Goal: Register for event/course

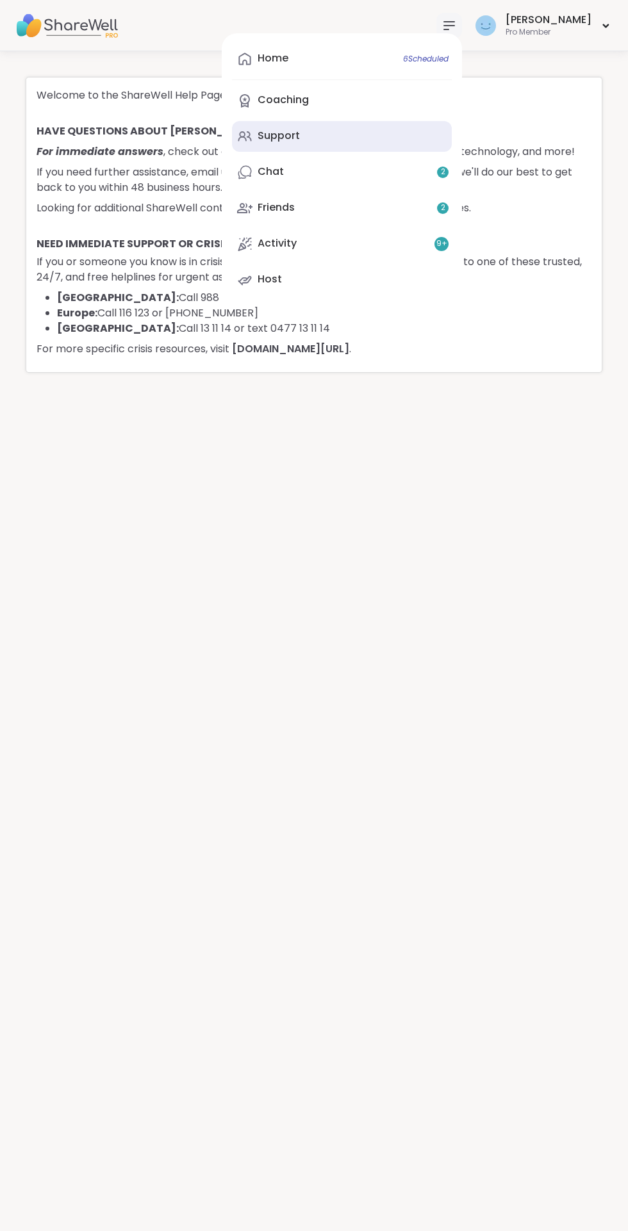
click at [300, 135] on div "Support" at bounding box center [279, 136] width 42 height 14
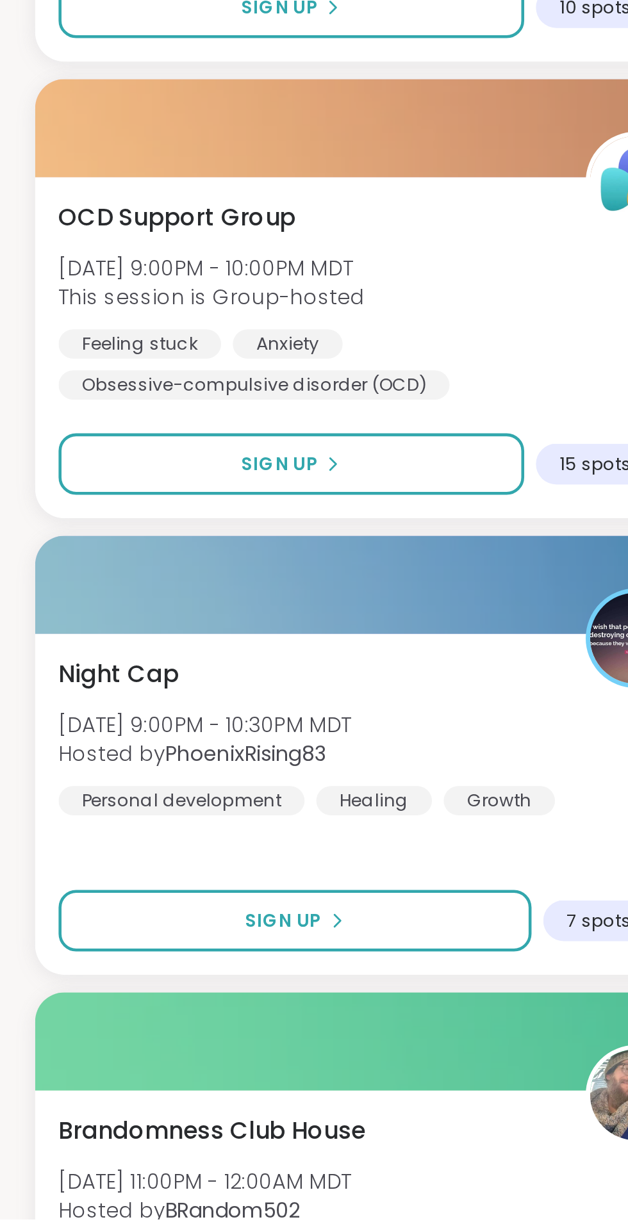
scroll to position [725, 0]
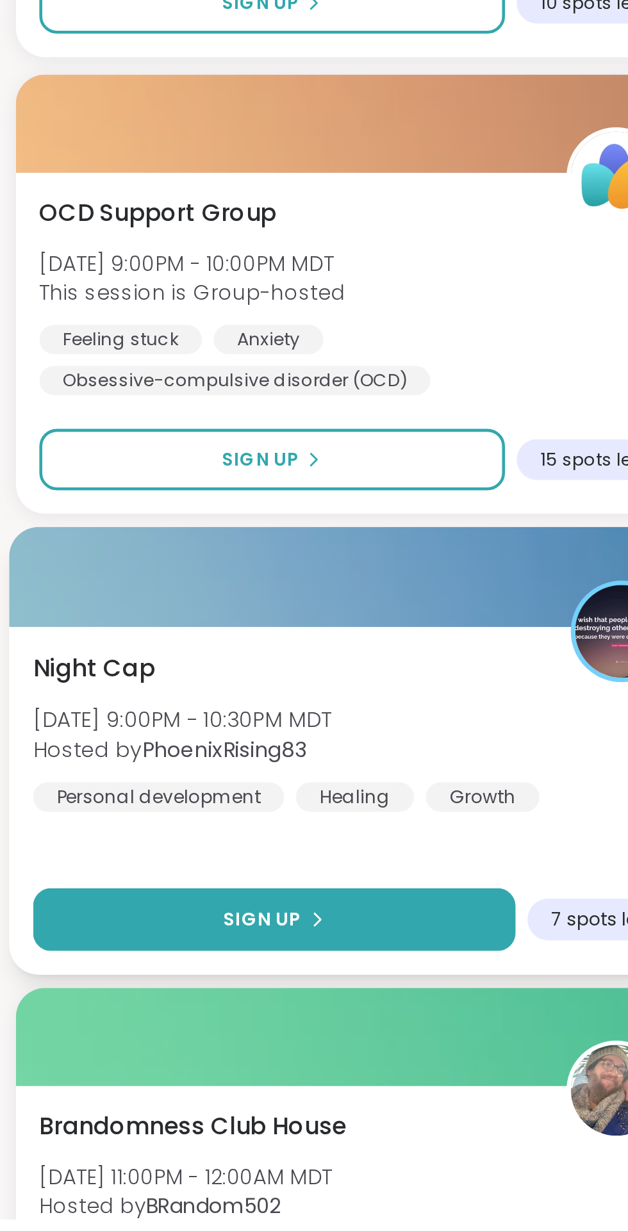
click at [131, 1103] on span "Sign Up" at bounding box center [123, 1100] width 34 height 12
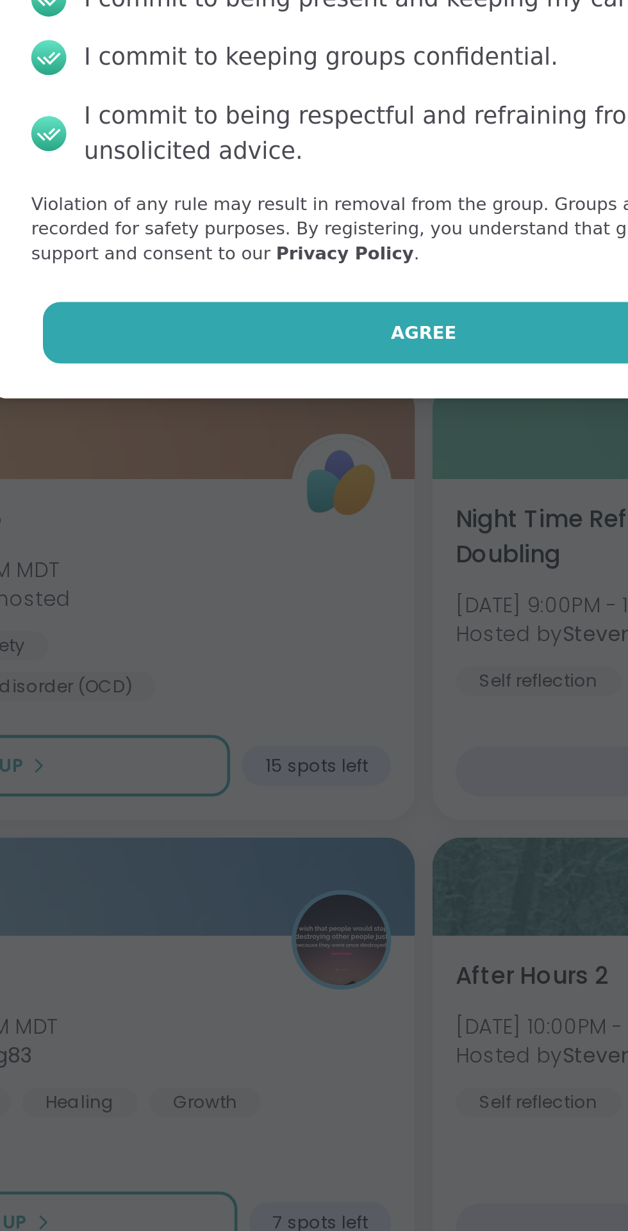
click at [313, 708] on span "Agree" at bounding box center [314, 710] width 29 height 12
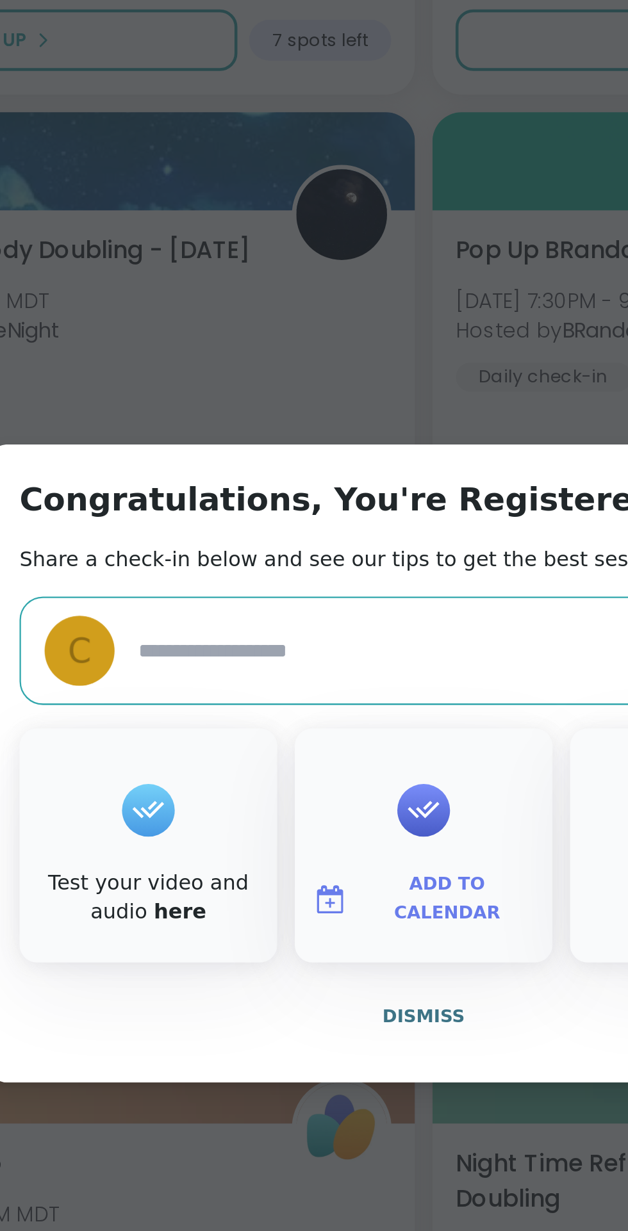
click at [338, 684] on span "Add to Calendar" at bounding box center [324, 675] width 77 height 25
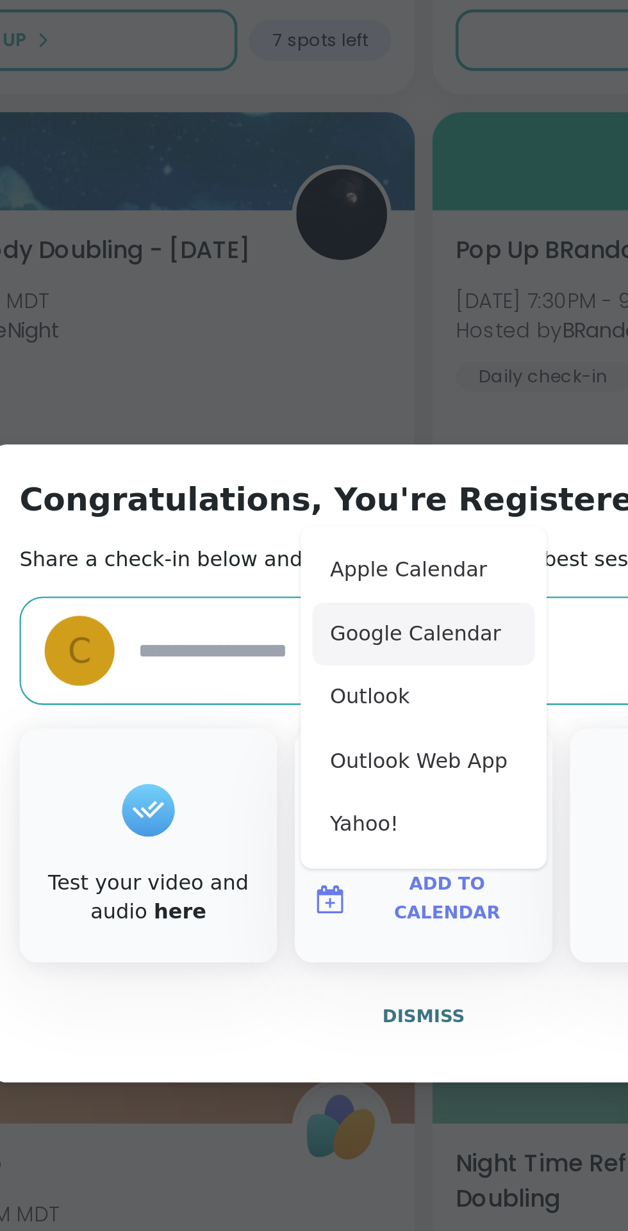
click at [319, 554] on button "Google Calendar" at bounding box center [313, 559] width 97 height 28
click at [311, 563] on button "Google Calendar" at bounding box center [313, 559] width 97 height 28
type textarea "*"
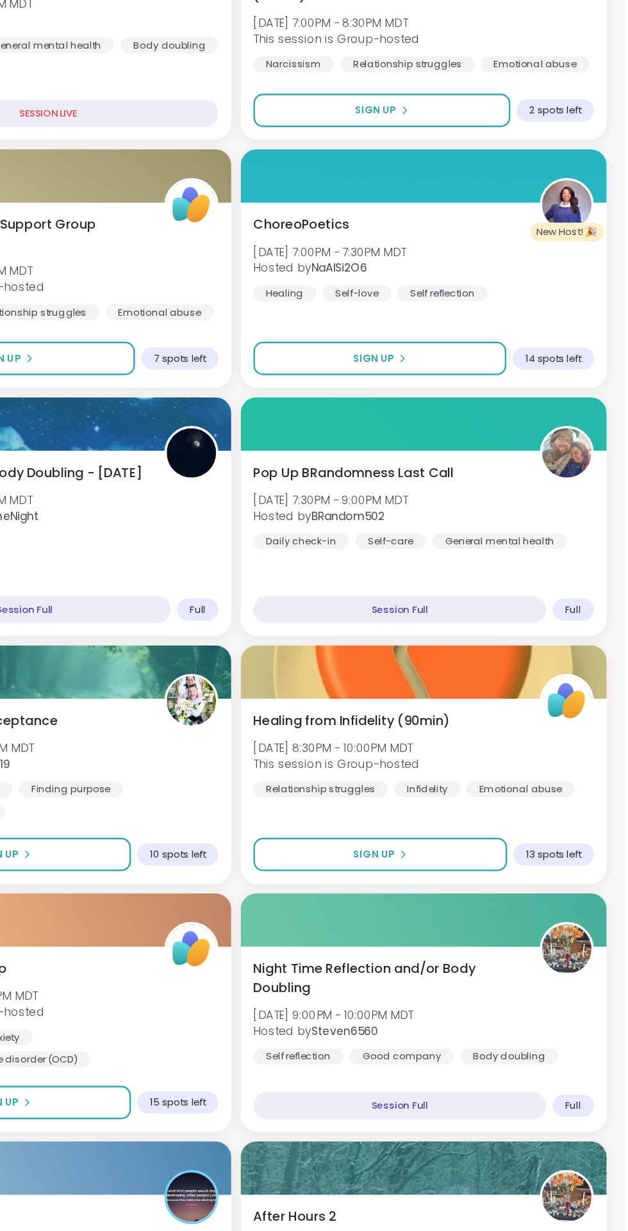
scroll to position [714, 0]
